Goal: Task Accomplishment & Management: Use online tool/utility

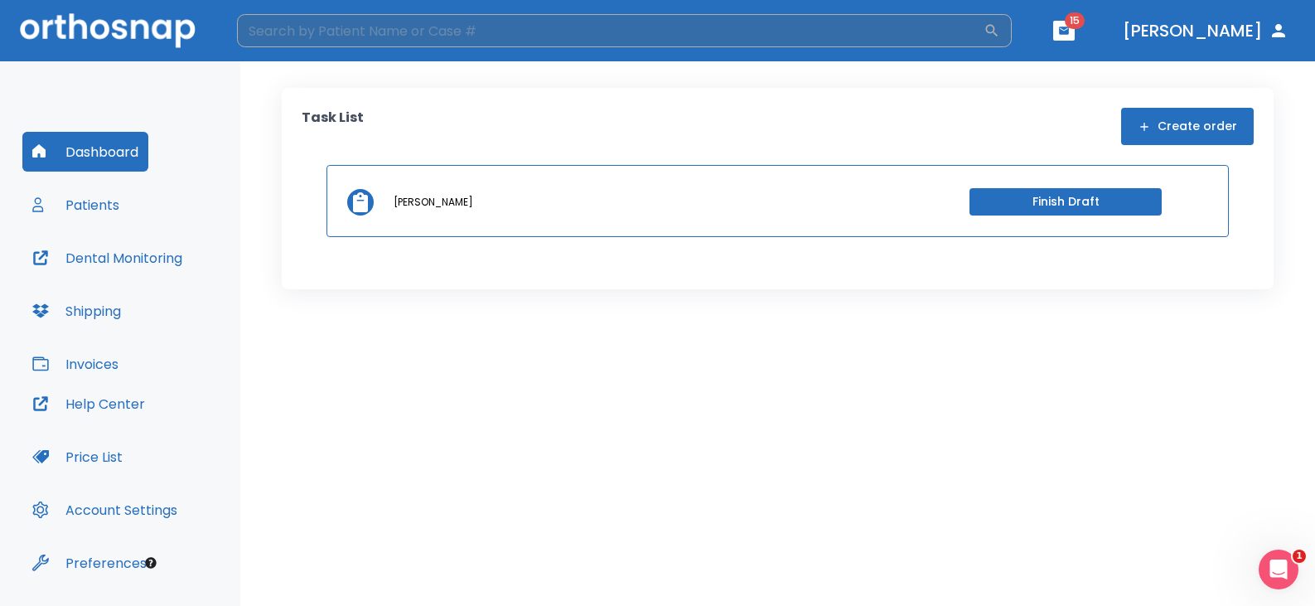
click at [757, 38] on input "search" at bounding box center [610, 30] width 747 height 33
type input "[PERSON_NAME]"
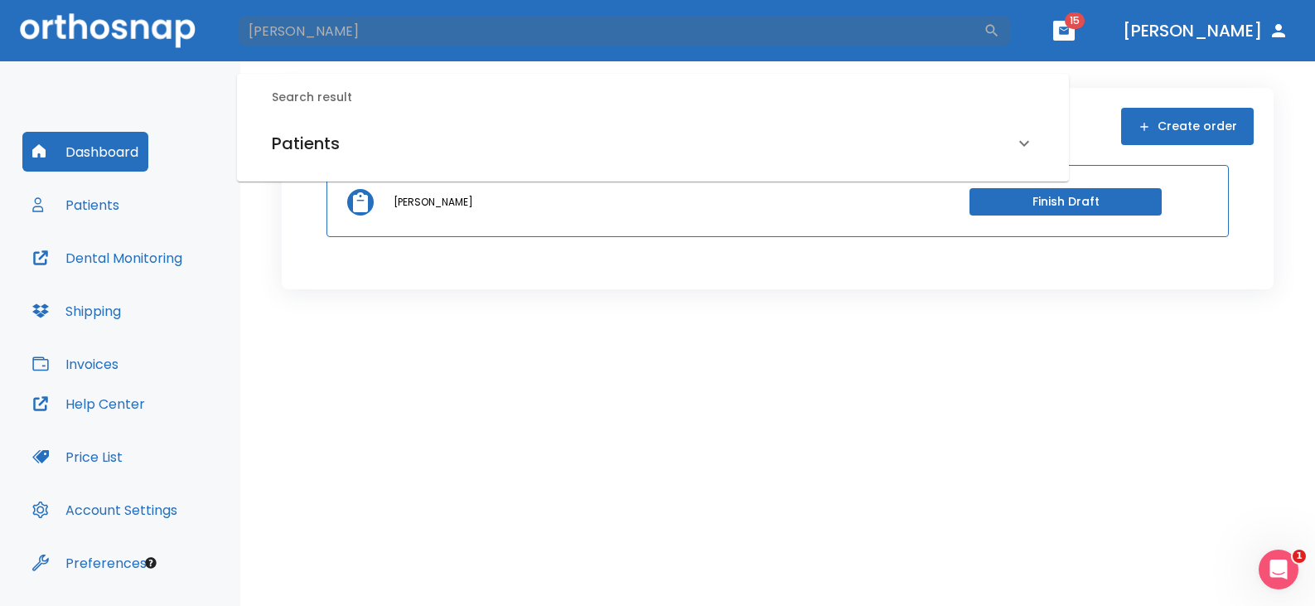
click at [293, 139] on h6 "Patients" at bounding box center [306, 143] width 68 height 27
click at [323, 199] on h6 "[PERSON_NAME] (Received by doctor)" at bounding box center [653, 201] width 756 height 23
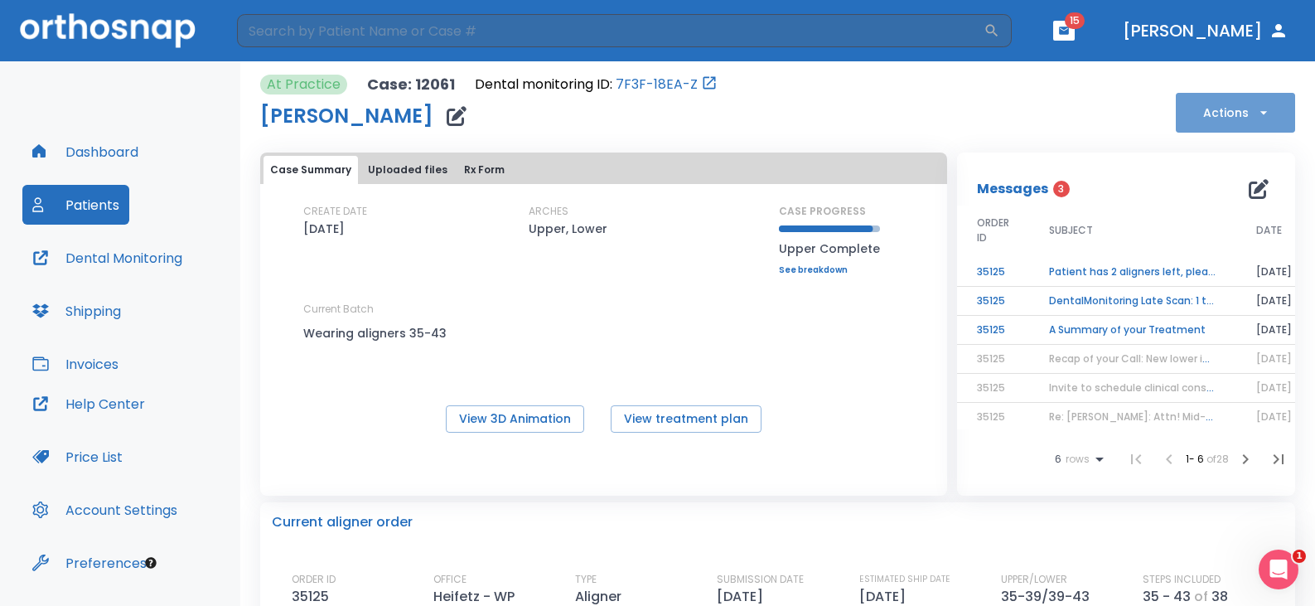
click at [1217, 114] on button "Actions" at bounding box center [1235, 113] width 119 height 40
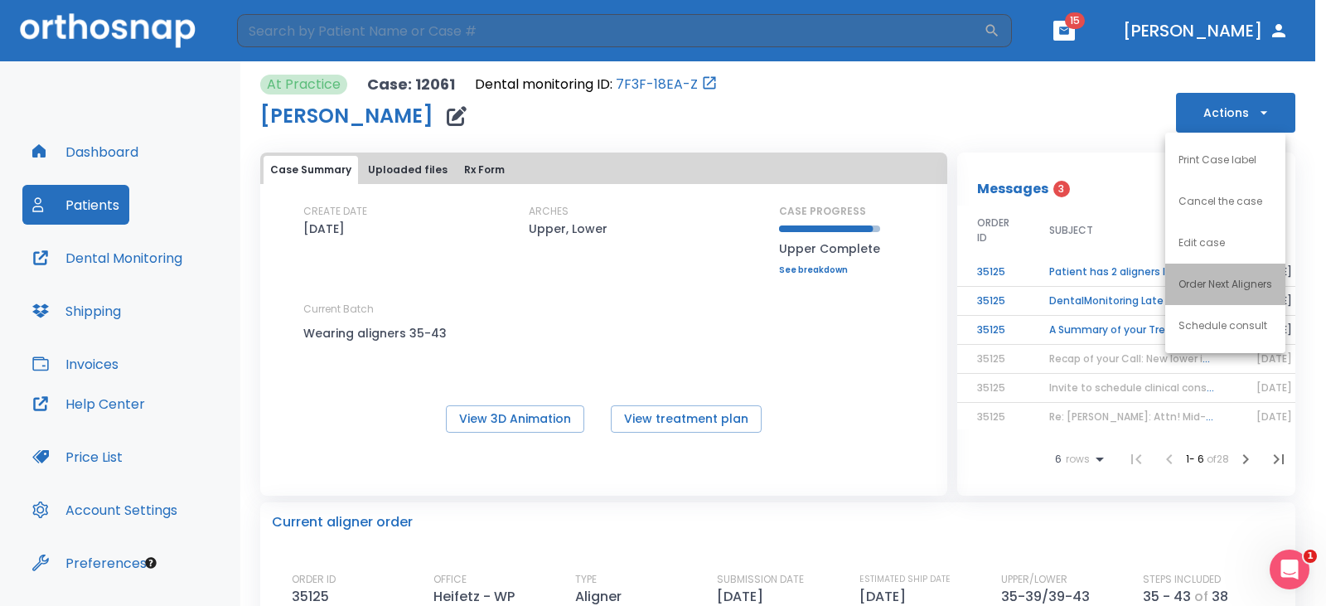
click at [1205, 288] on p "Order Next Aligners" at bounding box center [1225, 284] width 94 height 15
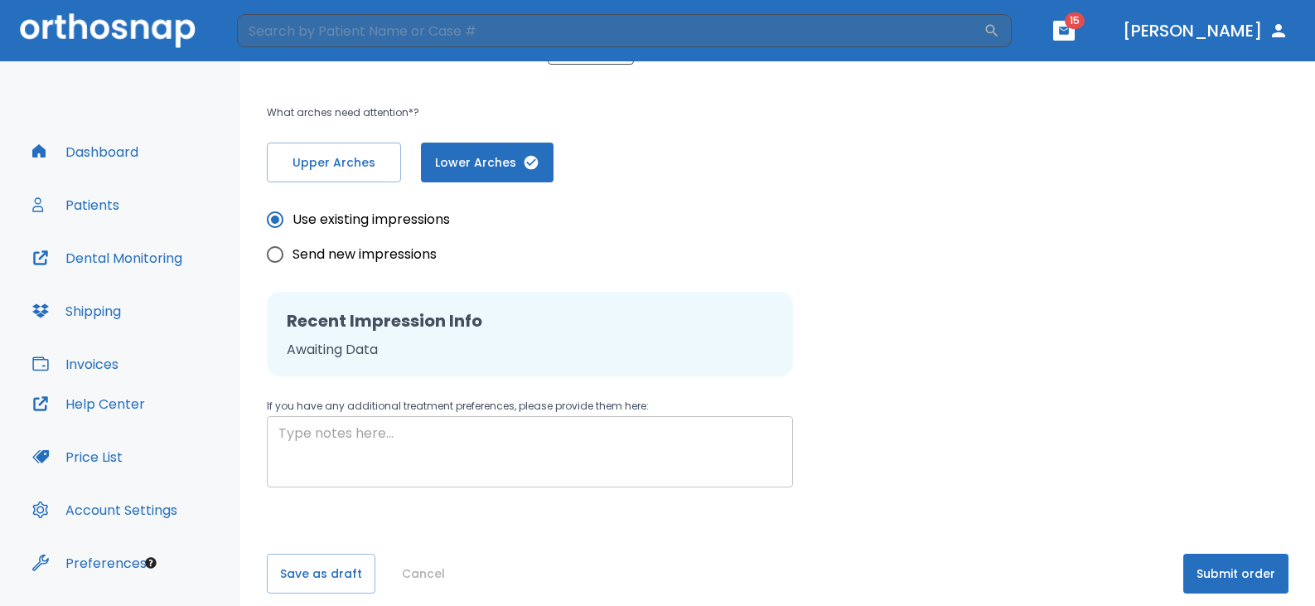
scroll to position [362, 0]
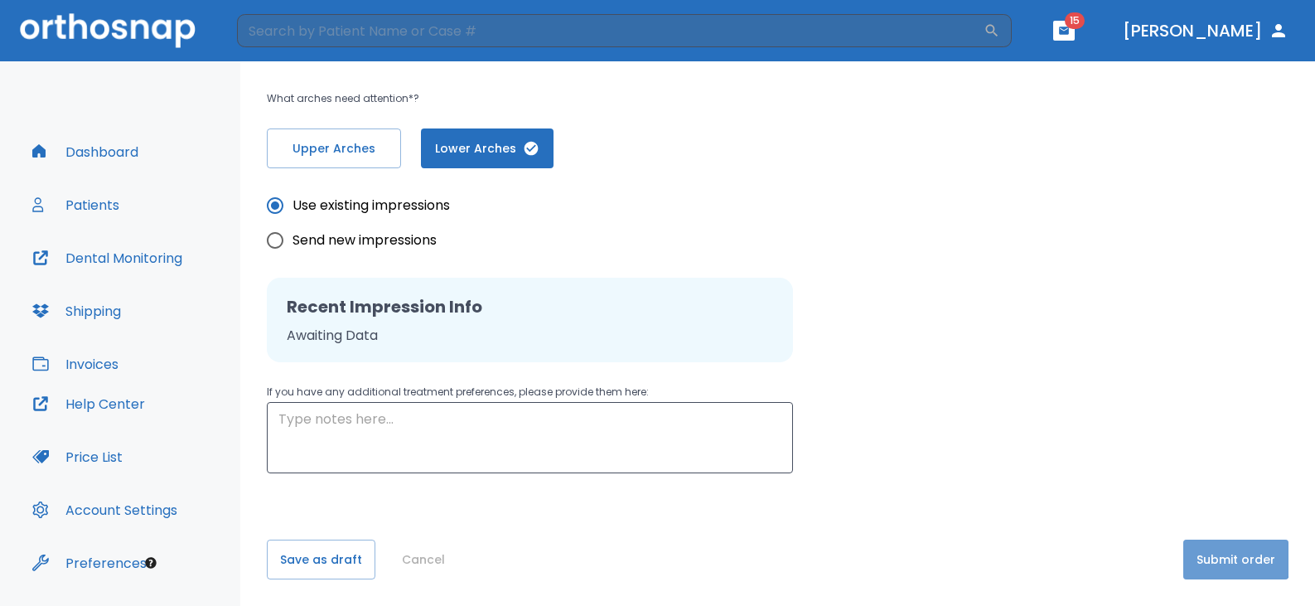
click at [1226, 554] on button "Submit order" at bounding box center [1235, 559] width 105 height 40
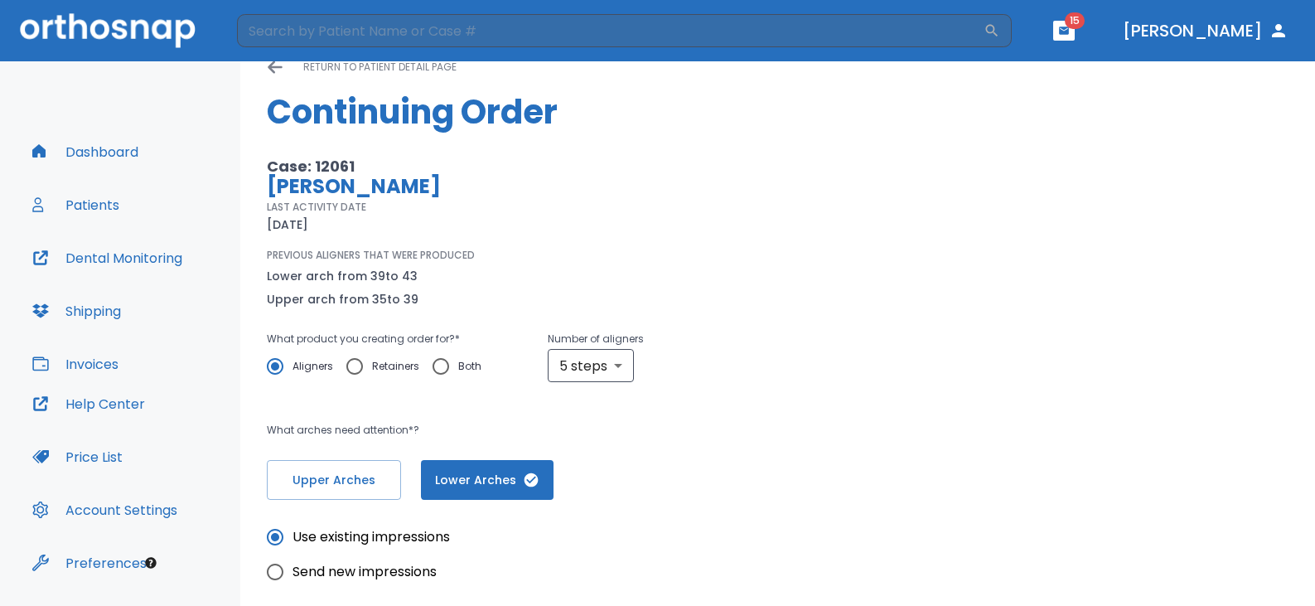
scroll to position [0, 0]
